Goal: Navigation & Orientation: Find specific page/section

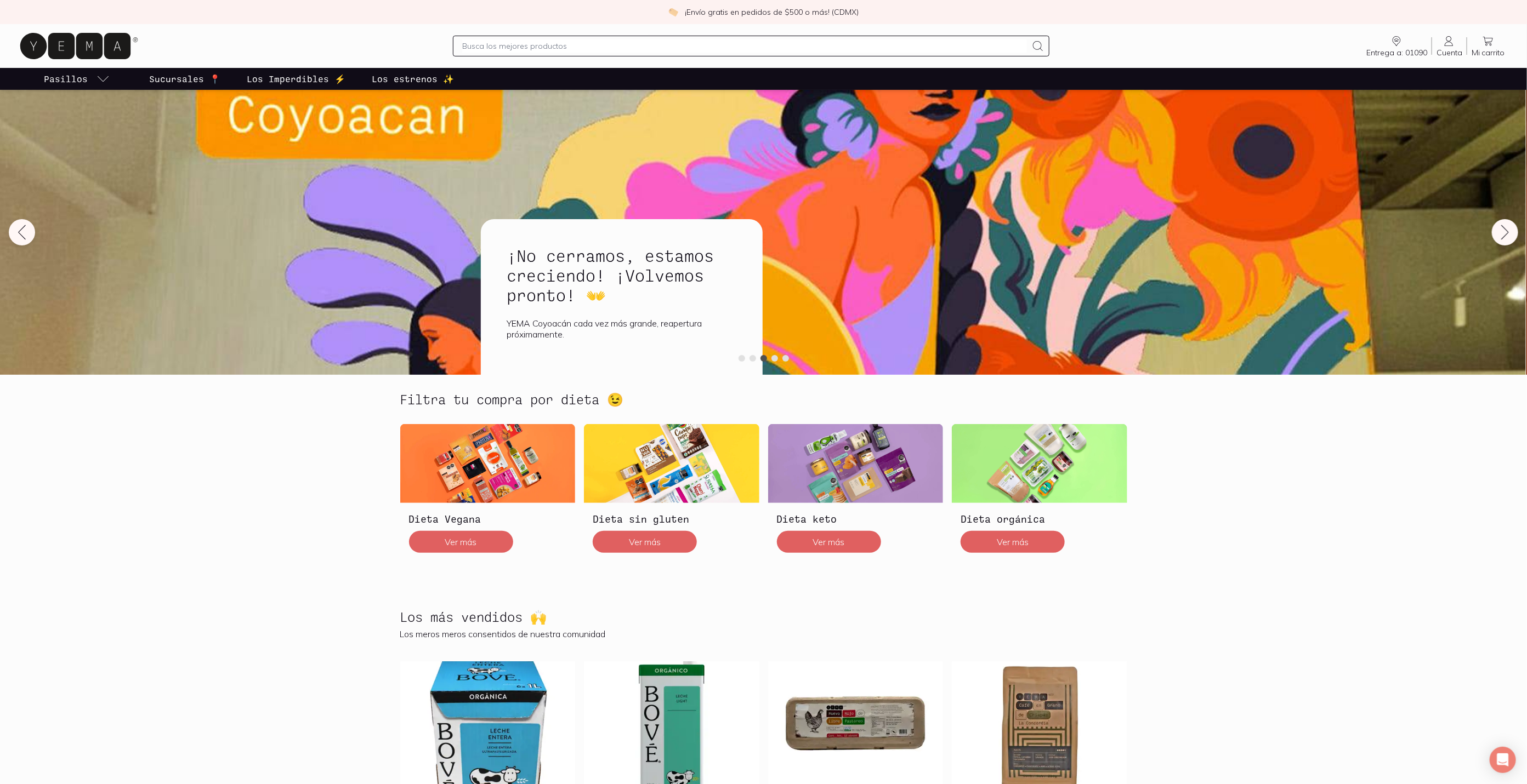
click at [418, 84] on p "Los estrenos ✨" at bounding box center [412, 79] width 82 height 13
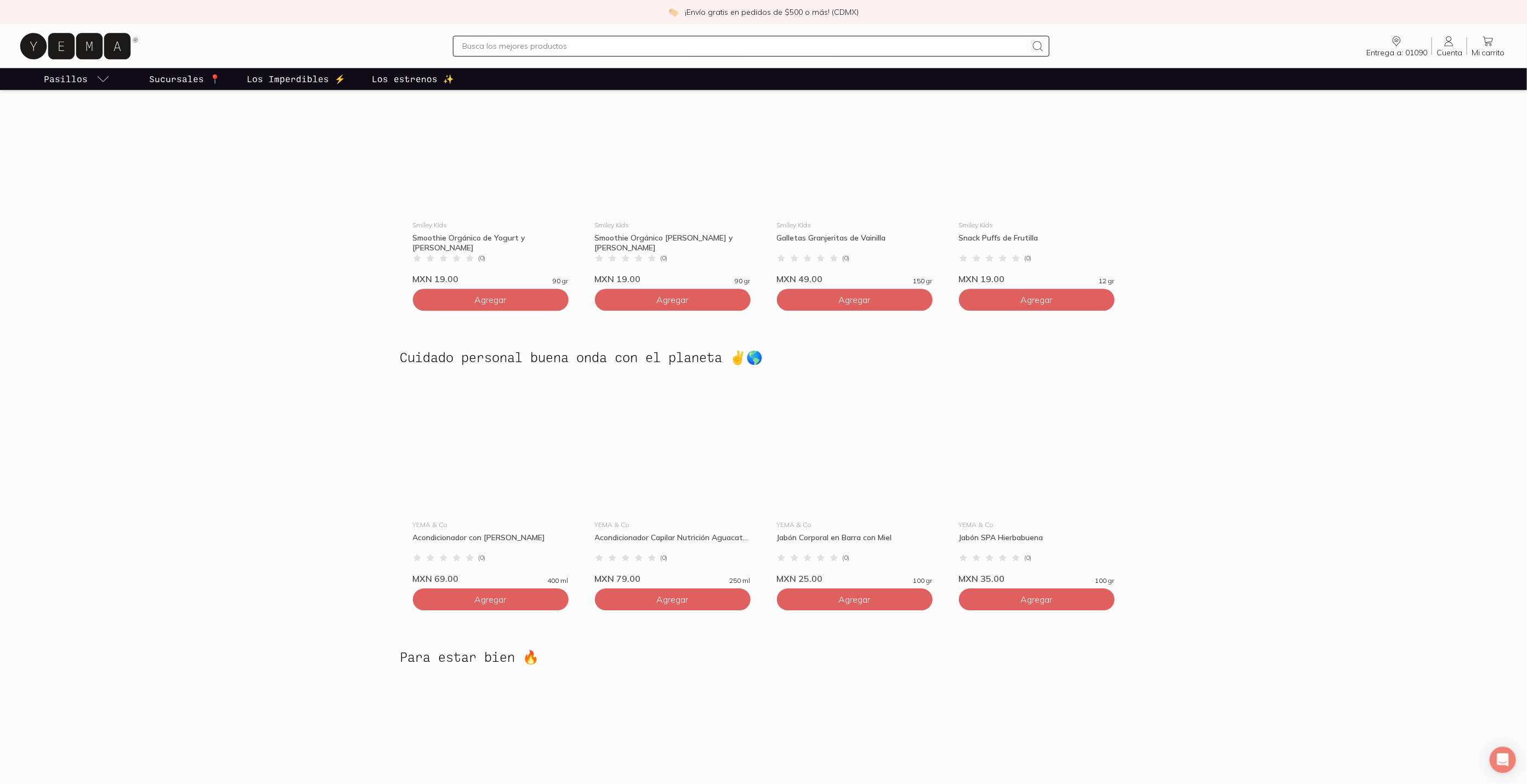
scroll to position [2039, 0]
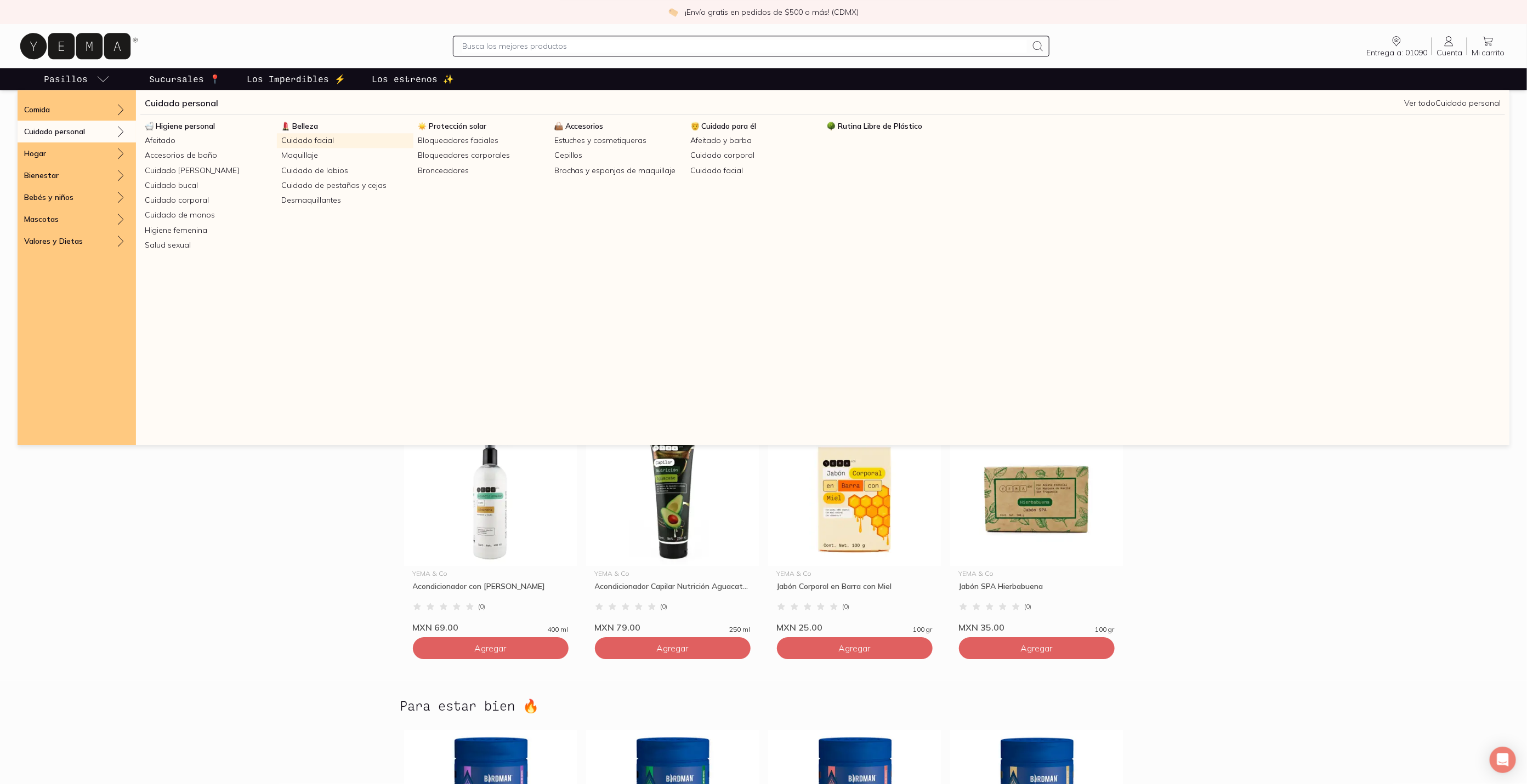
click at [316, 139] on link "Cuidado facial" at bounding box center [345, 141] width 136 height 15
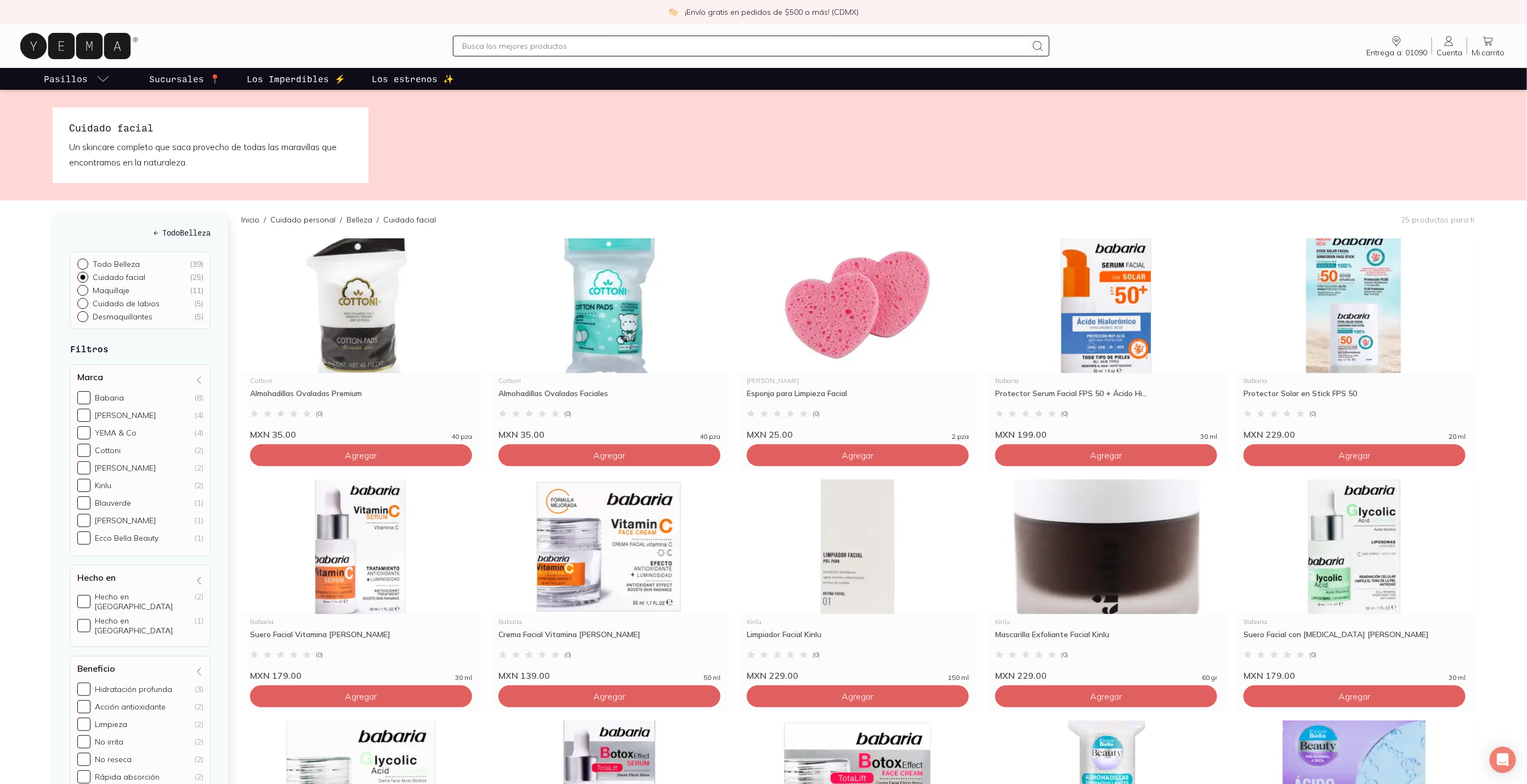
click at [192, 86] on link "Sucursales 📍" at bounding box center [185, 79] width 75 height 22
